Goal: Information Seeking & Learning: Learn about a topic

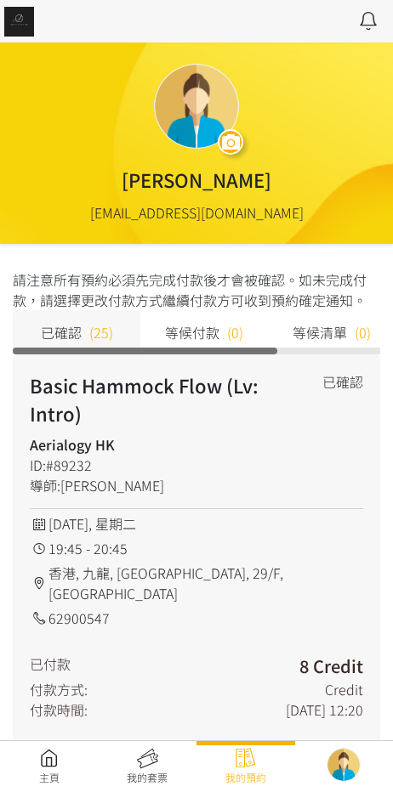
click at [53, 750] on link at bounding box center [49, 766] width 99 height 37
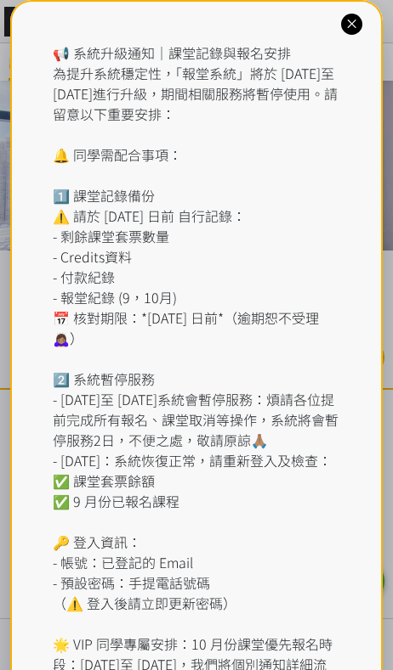
click at [371, 20] on div "📢 系統升級通知｜課堂記錄與報名安排 為提升系統穩定性，「報堂系統」將於 2025 年 9 月 1 日至 2 日進行升級，期間相關服務將暫停使用。請留意以下重…" at bounding box center [196, 399] width 373 height 799
click at [348, 25] on icon at bounding box center [351, 24] width 16 height 16
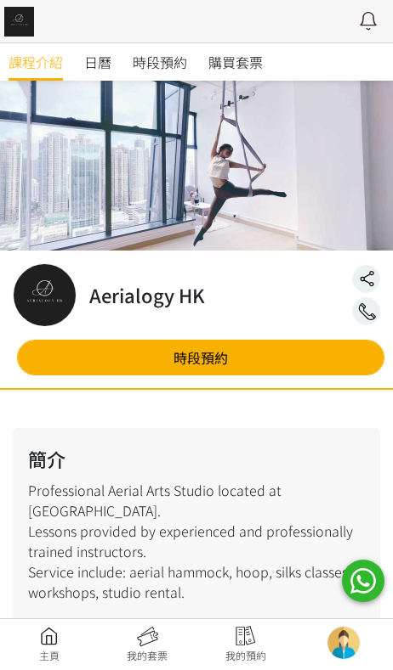
click at [155, 50] on link "時段預約" at bounding box center [160, 61] width 54 height 37
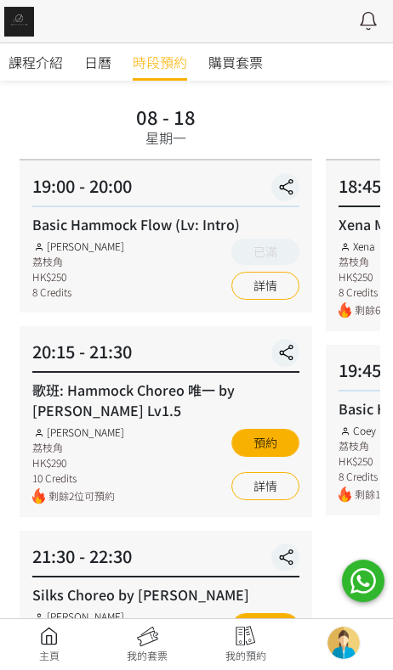
scroll to position [108, 0]
click at [257, 481] on link "詳情" at bounding box center [265, 486] width 68 height 28
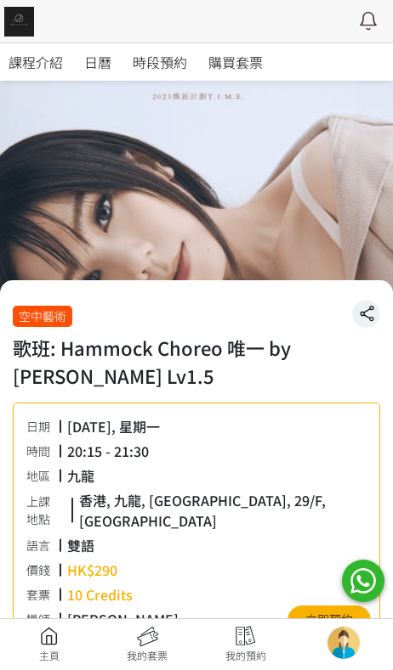
click at [35, 68] on span "課程介紹" at bounding box center [35, 62] width 54 height 20
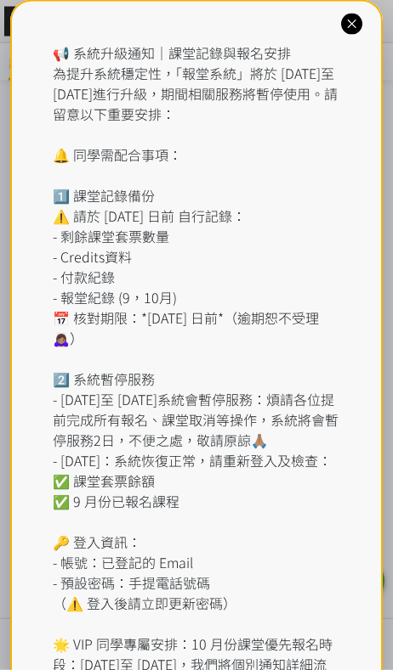
scroll to position [1491, 0]
